Goal: Task Accomplishment & Management: Use online tool/utility

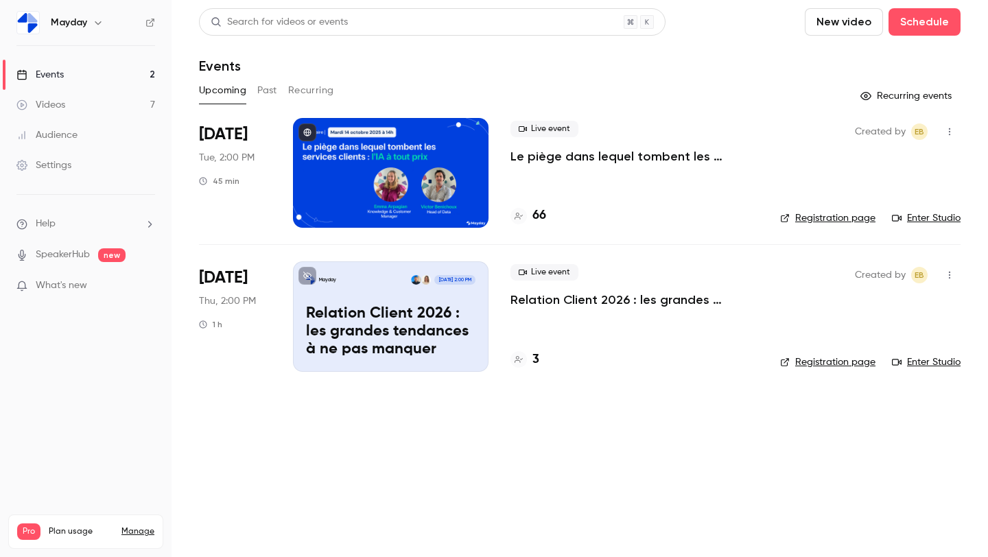
click at [331, 175] on div at bounding box center [391, 173] width 196 height 110
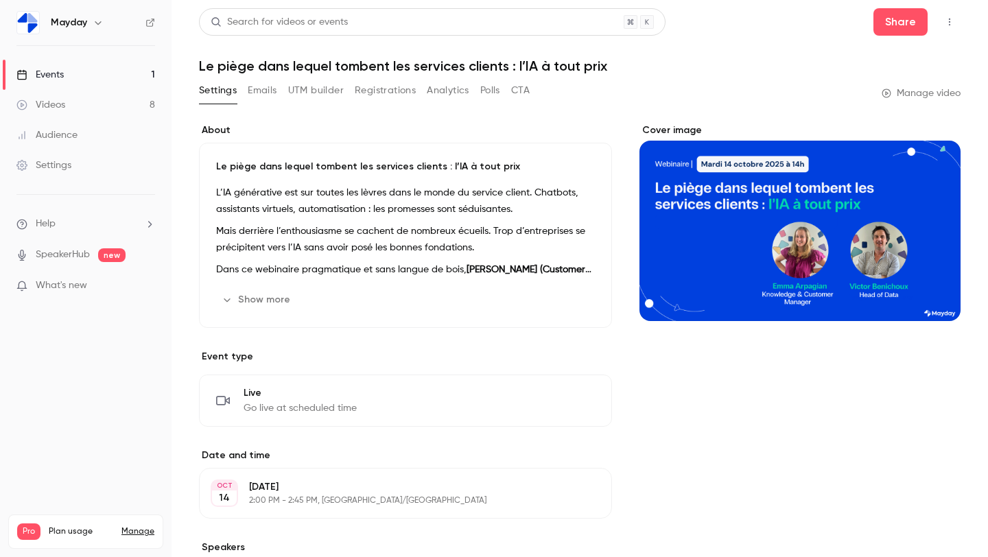
click at [84, 99] on link "Videos 8" at bounding box center [86, 105] width 172 height 30
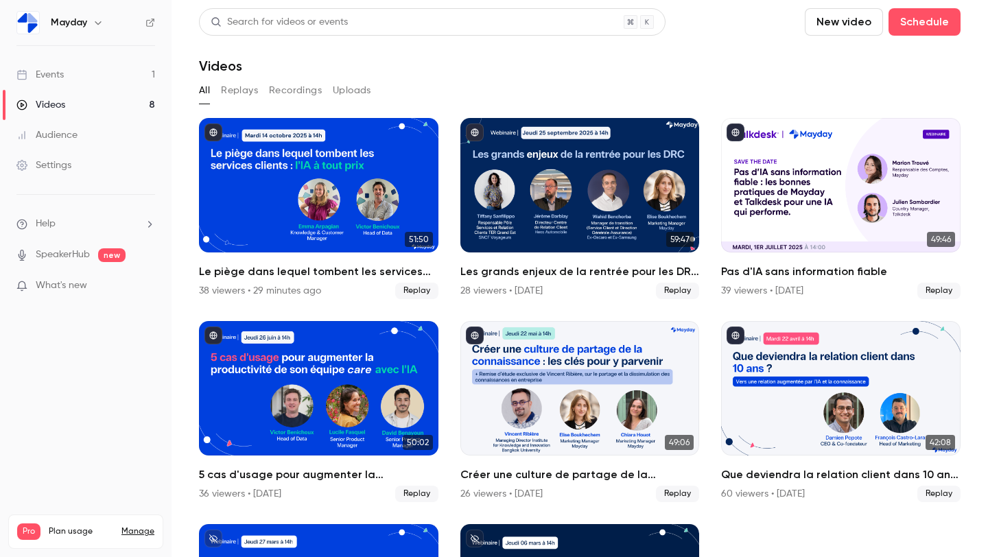
click at [78, 82] on link "Events 1" at bounding box center [86, 75] width 172 height 30
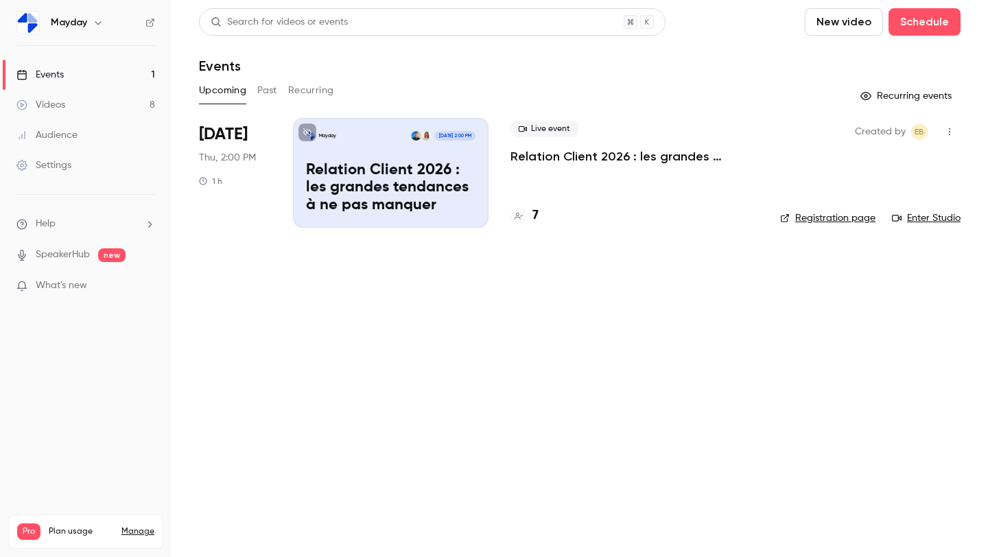
click at [257, 91] on div "Upcoming Past Recurring" at bounding box center [580, 91] width 762 height 22
click at [272, 88] on button "Past" at bounding box center [267, 91] width 20 height 22
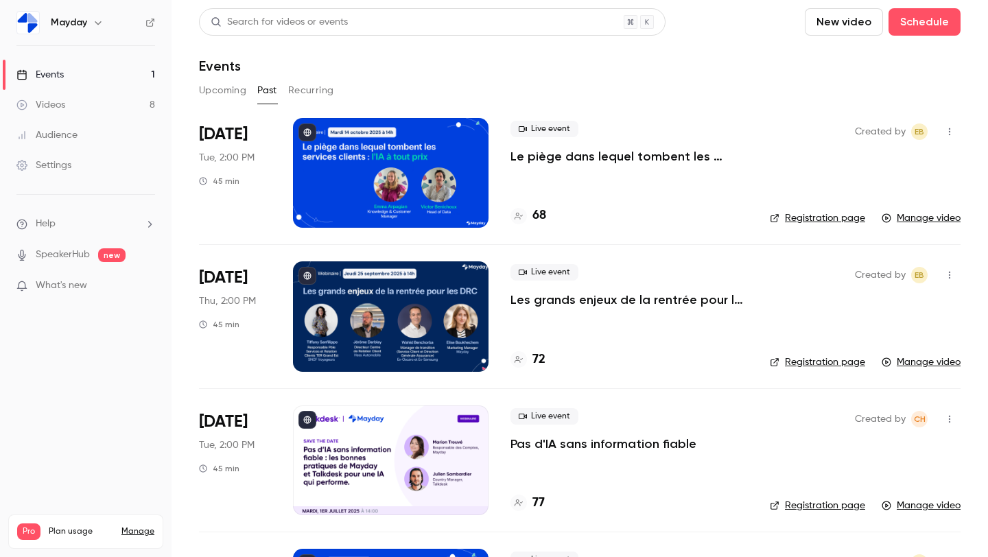
click at [215, 95] on button "Upcoming" at bounding box center [222, 91] width 47 height 22
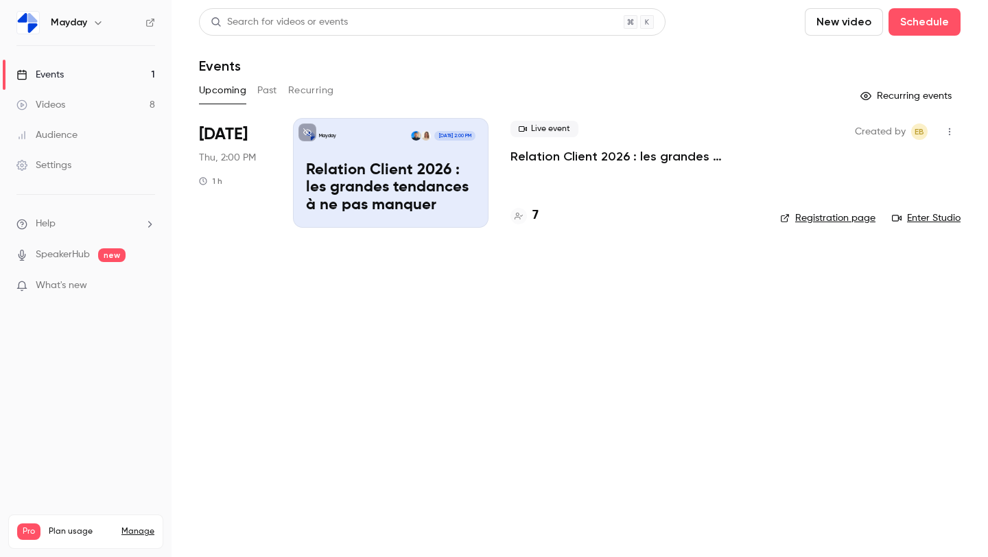
click at [272, 93] on button "Past" at bounding box center [267, 91] width 20 height 22
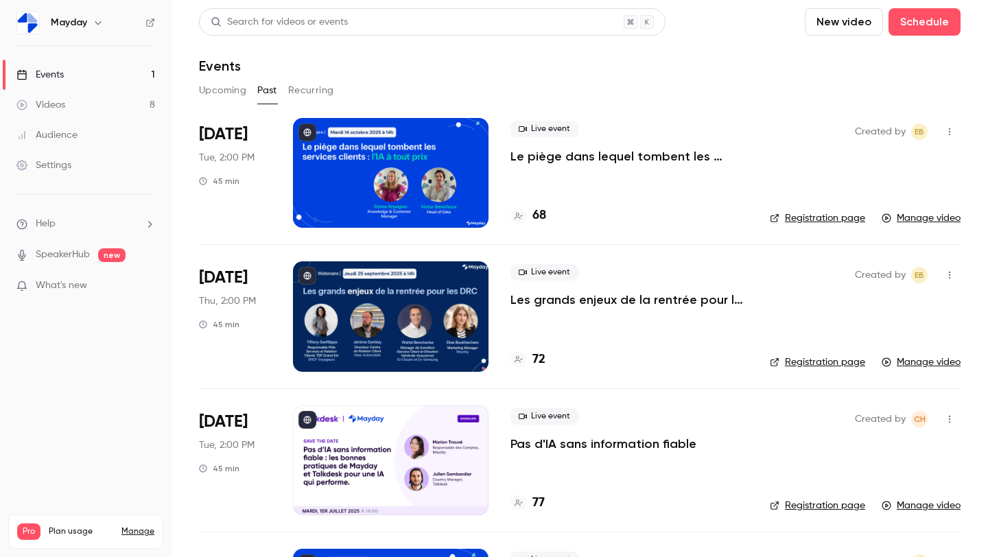
click at [433, 161] on div at bounding box center [391, 173] width 196 height 110
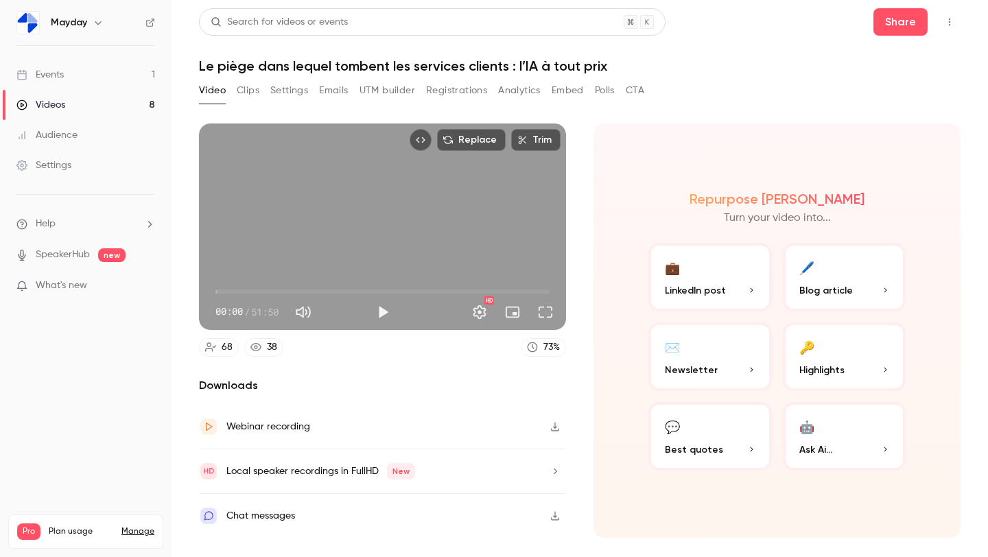
click at [553, 425] on icon "button" at bounding box center [555, 427] width 11 height 10
click at [373, 87] on button "UTM builder" at bounding box center [388, 91] width 56 height 22
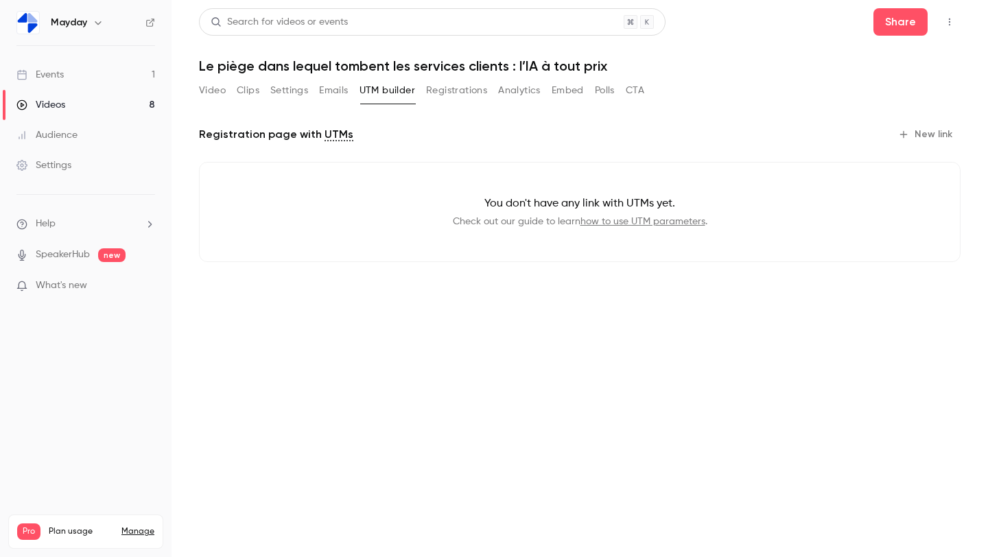
click at [333, 89] on button "Emails" at bounding box center [333, 91] width 29 height 22
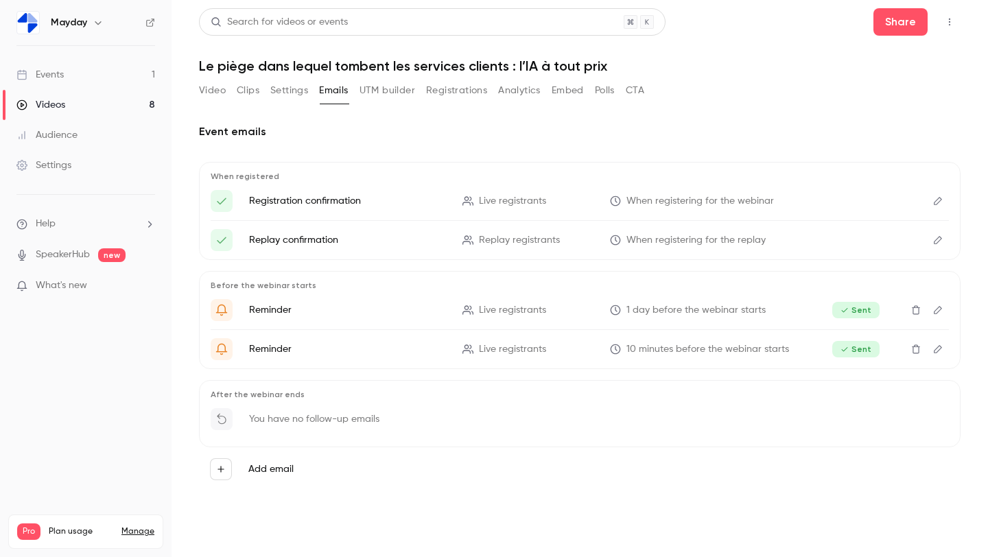
click at [585, 306] on p "Live registrants" at bounding box center [527, 310] width 131 height 14
click at [736, 305] on span "1 day before the webinar starts" at bounding box center [695, 310] width 139 height 14
click at [271, 311] on p "Reminder" at bounding box center [347, 310] width 197 height 14
click at [657, 307] on span "1 day before the webinar starts" at bounding box center [695, 310] width 139 height 14
click at [520, 310] on span "Live registrants" at bounding box center [512, 310] width 67 height 14
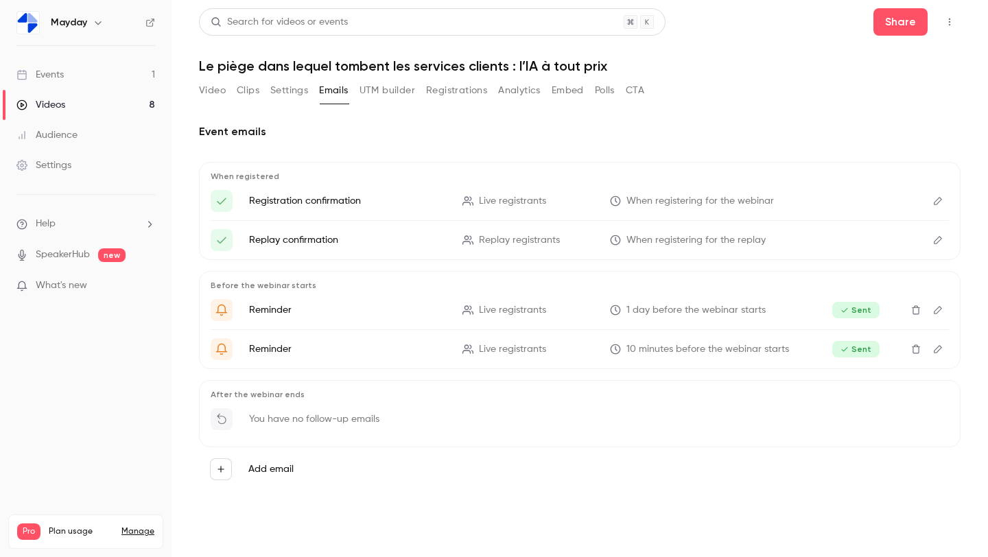
click at [267, 309] on p "Reminder" at bounding box center [347, 310] width 197 height 14
click at [221, 311] on icon "Rappel : {{ event_name }}, c'est demain !" at bounding box center [221, 310] width 12 height 12
click at [222, 95] on button "Video" at bounding box center [212, 91] width 27 height 22
